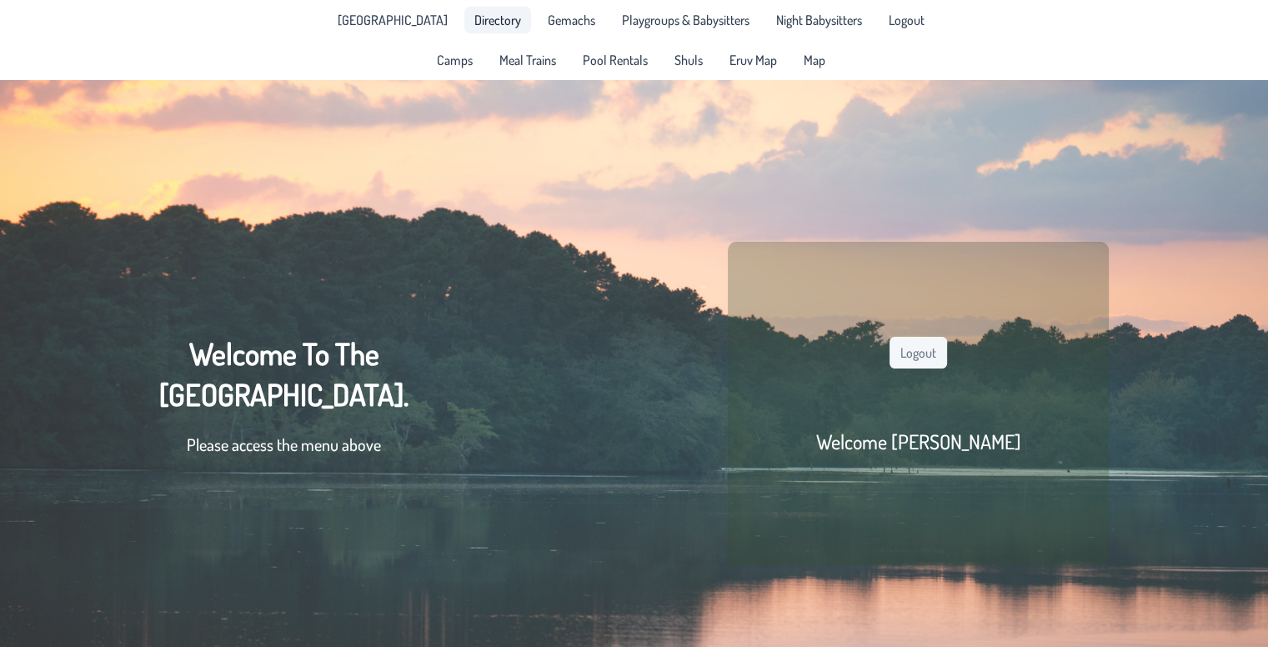
click at [464, 22] on link "Directory" at bounding box center [497, 20] width 67 height 27
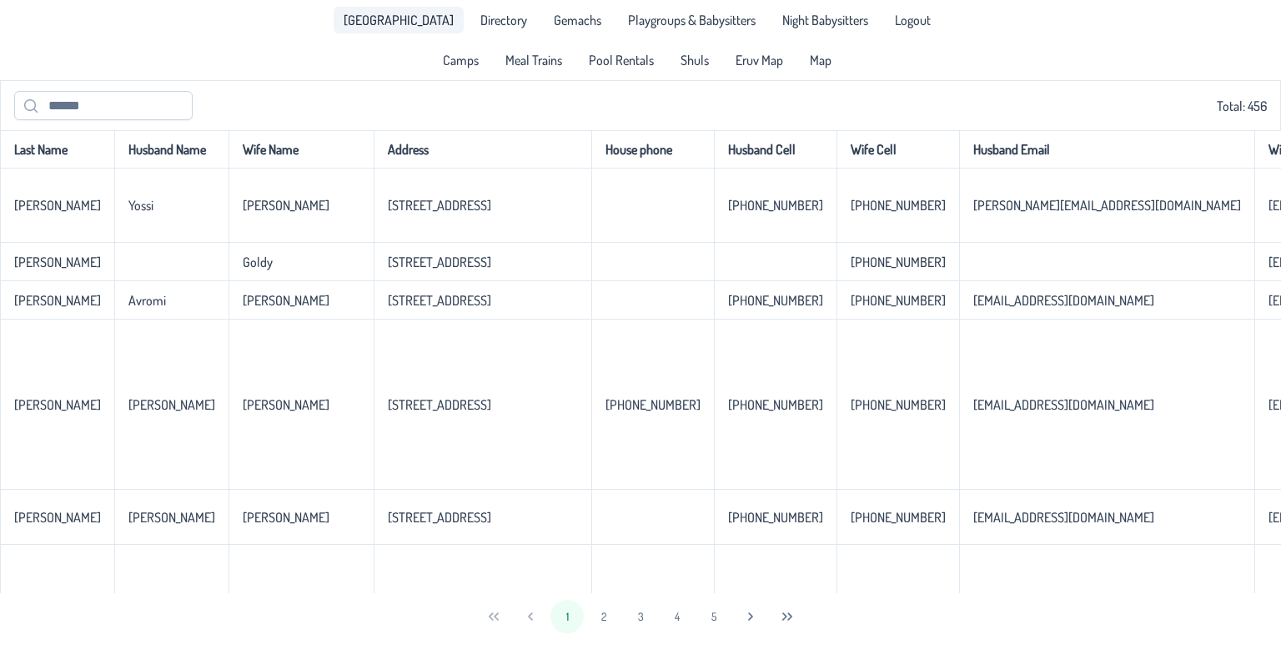
click at [402, 16] on span "[GEOGRAPHIC_DATA]" at bounding box center [399, 19] width 110 height 13
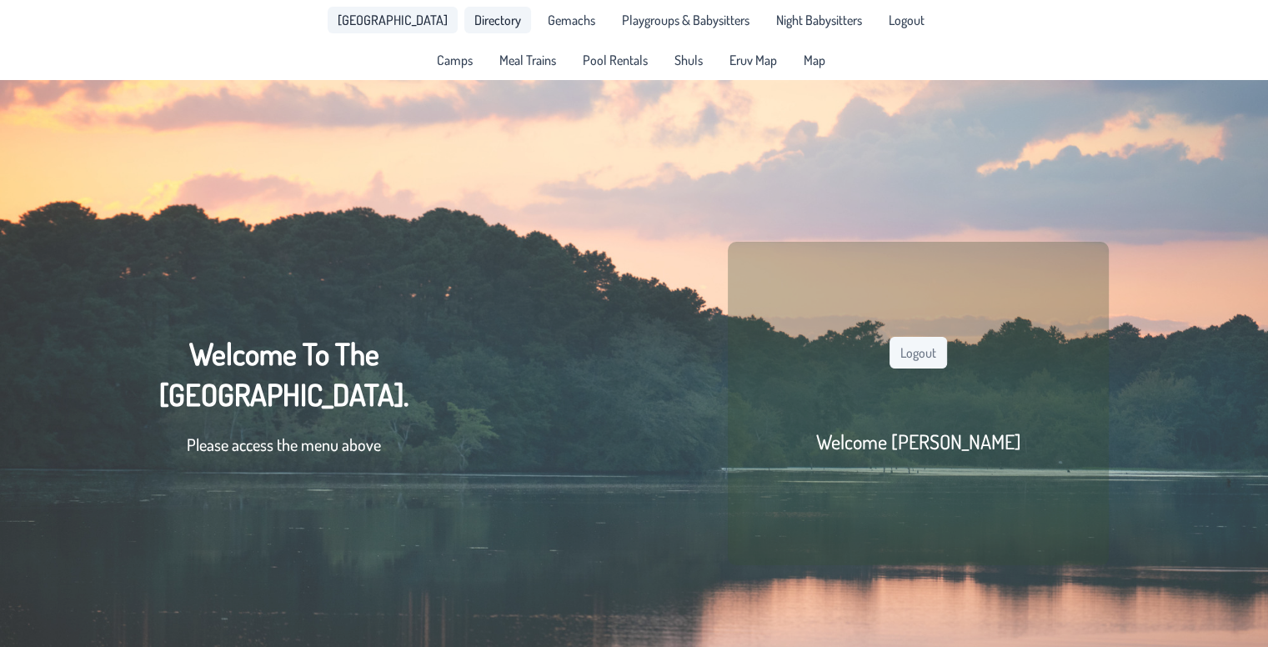
click at [490, 13] on span "Directory" at bounding box center [497, 19] width 47 height 13
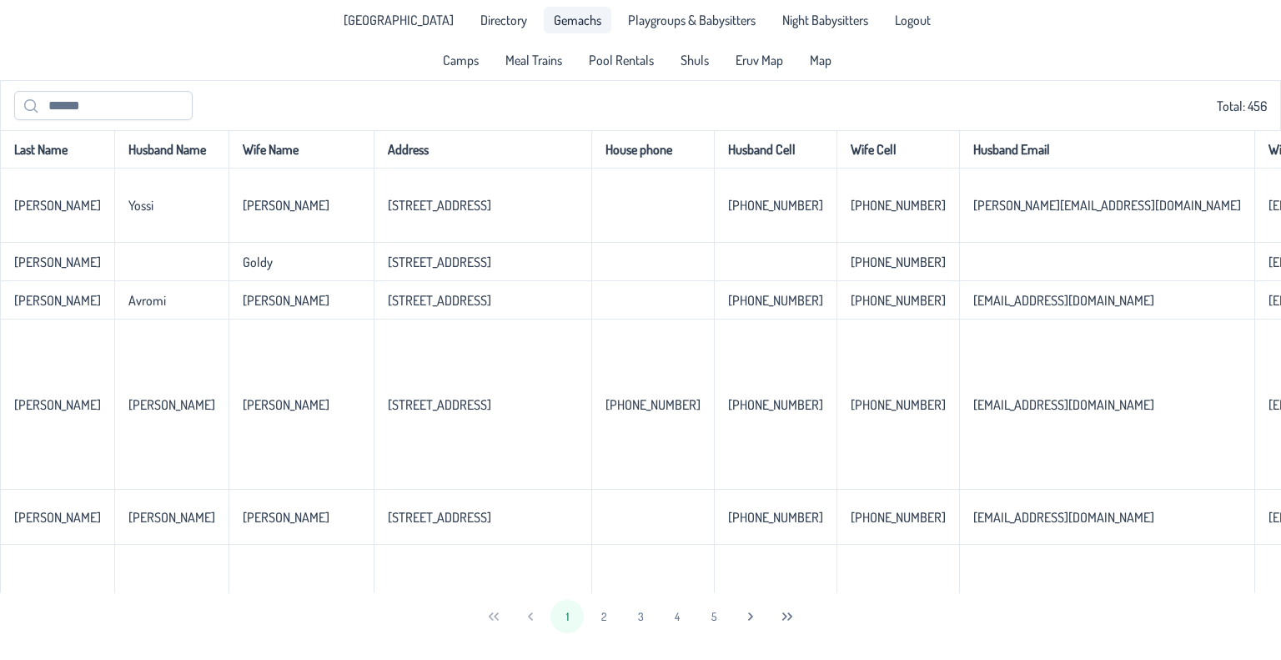
click at [558, 23] on span "Gemachs" at bounding box center [578, 19] width 48 height 13
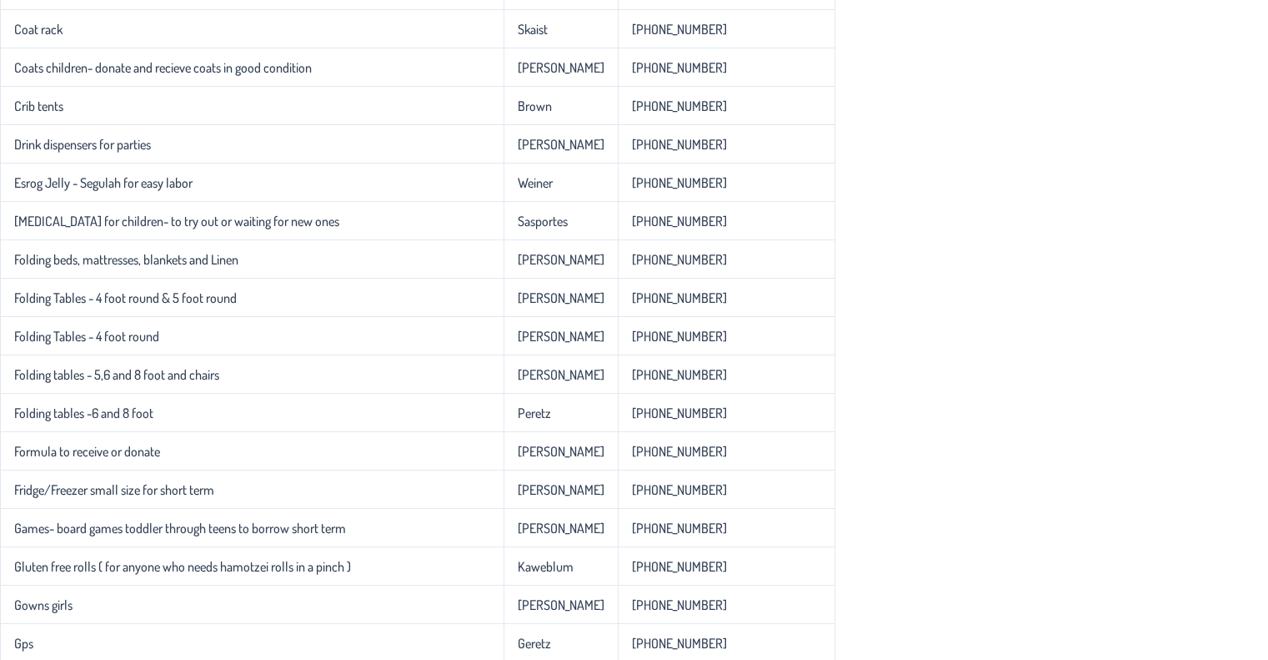
scroll to position [803, 0]
click at [739, 337] on div "Gemach Name Phone Number Air conditioners - portable several units for long or …" at bounding box center [634, 329] width 1268 height 2004
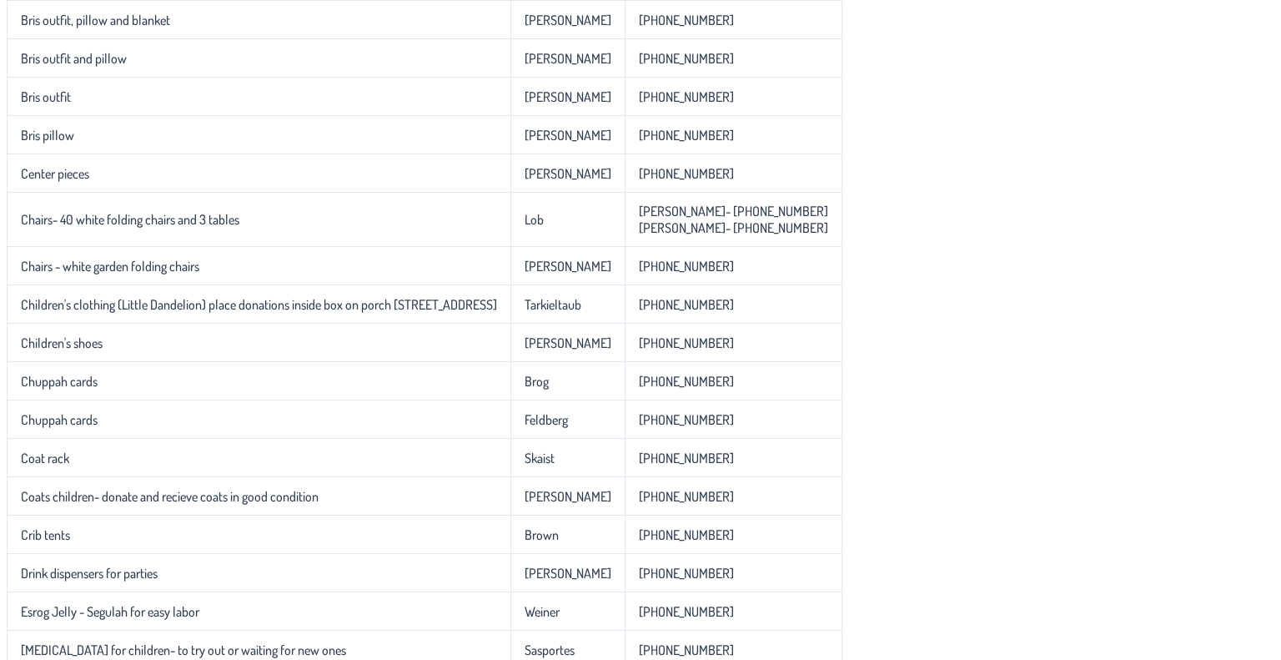
scroll to position [0, 0]
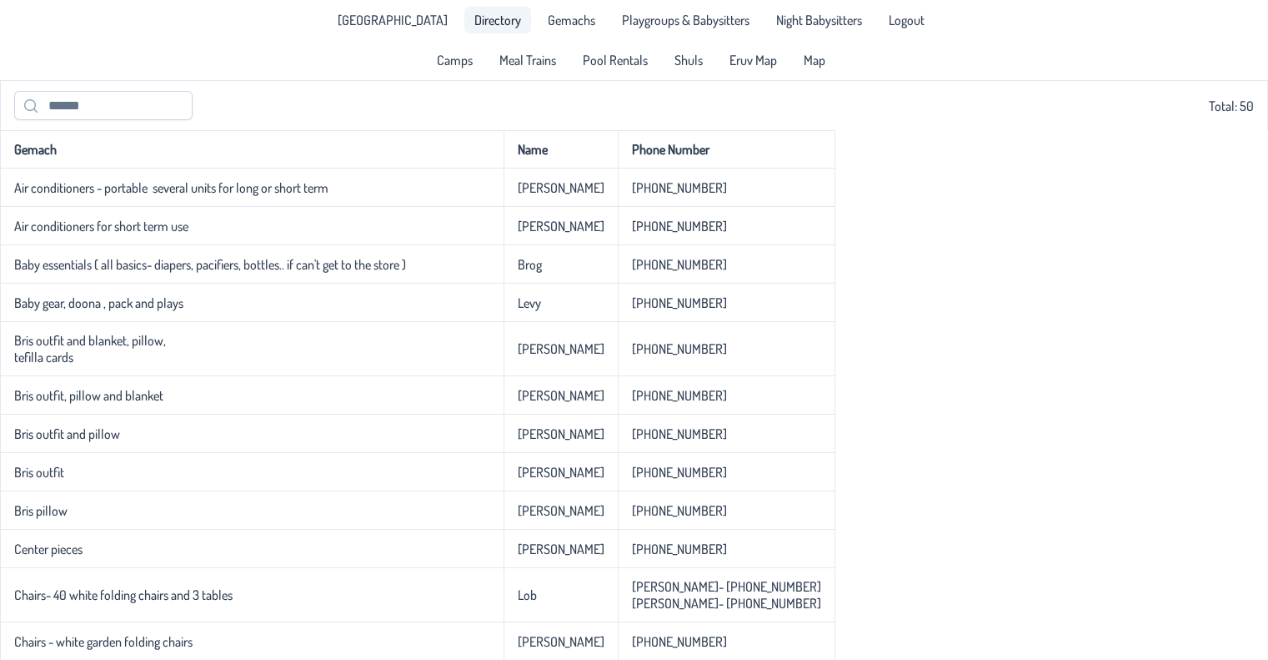
click at [480, 13] on span "Directory" at bounding box center [497, 19] width 47 height 13
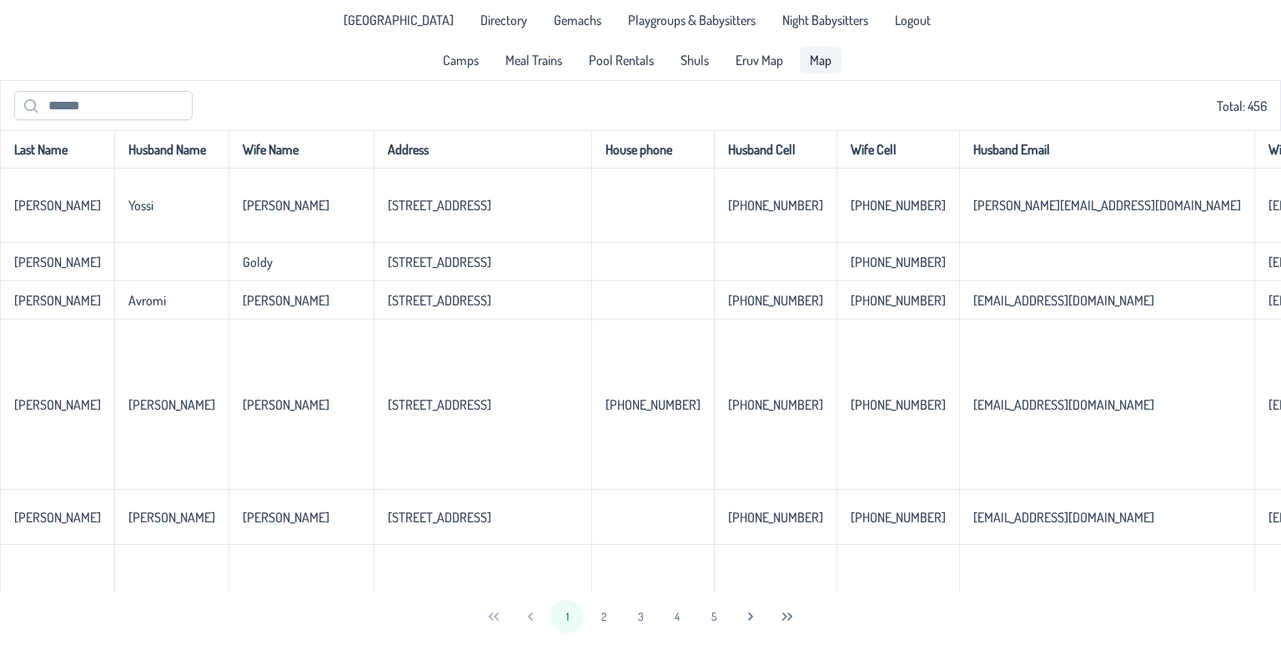
click at [817, 63] on span "Map" at bounding box center [821, 59] width 22 height 13
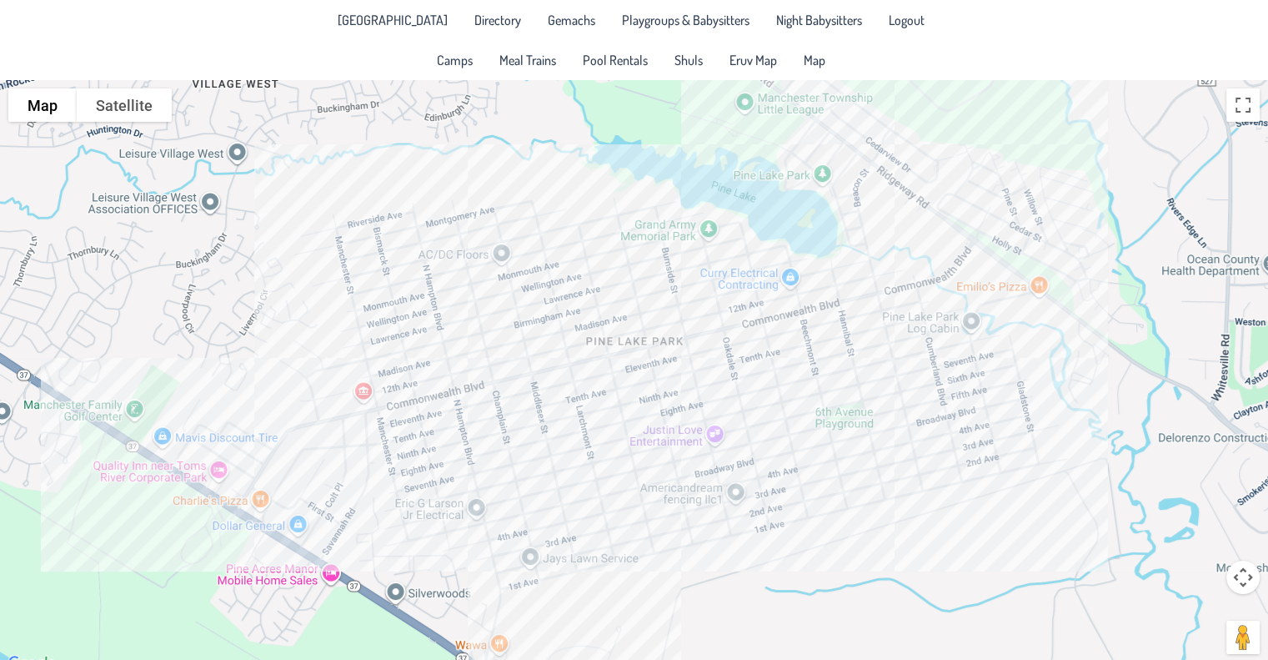
click at [856, 469] on div at bounding box center [634, 377] width 1268 height 594
click at [486, 22] on span "Directory" at bounding box center [497, 19] width 47 height 13
